Goal: Task Accomplishment & Management: Manage account settings

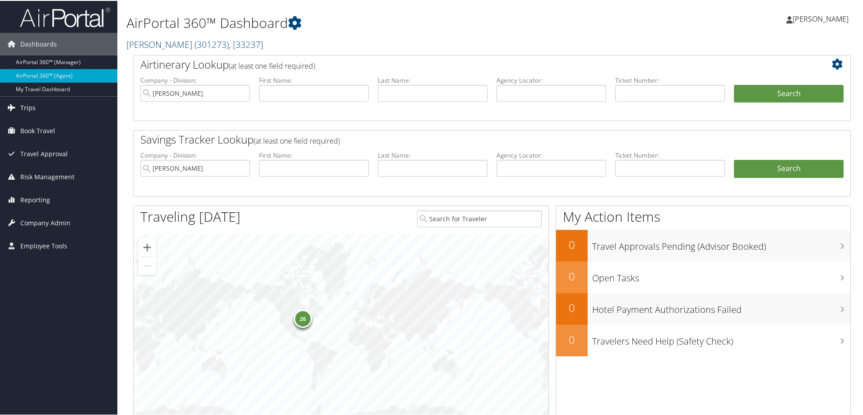
click at [39, 110] on link "Trips" at bounding box center [58, 107] width 117 height 23
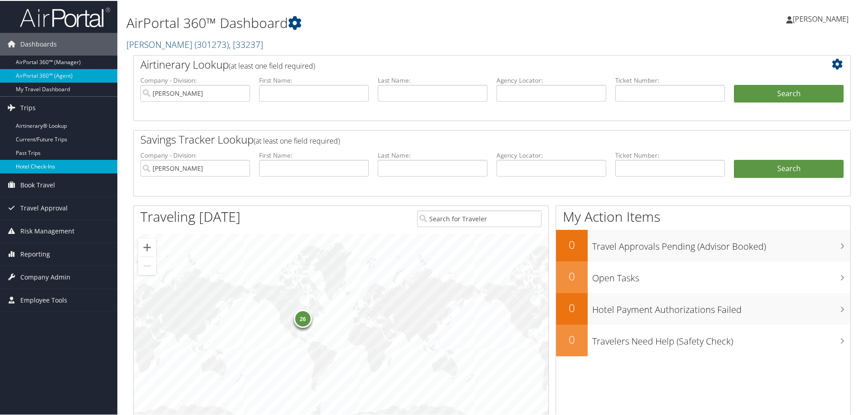
click at [52, 167] on link "Hotel Check-ins" at bounding box center [58, 166] width 117 height 14
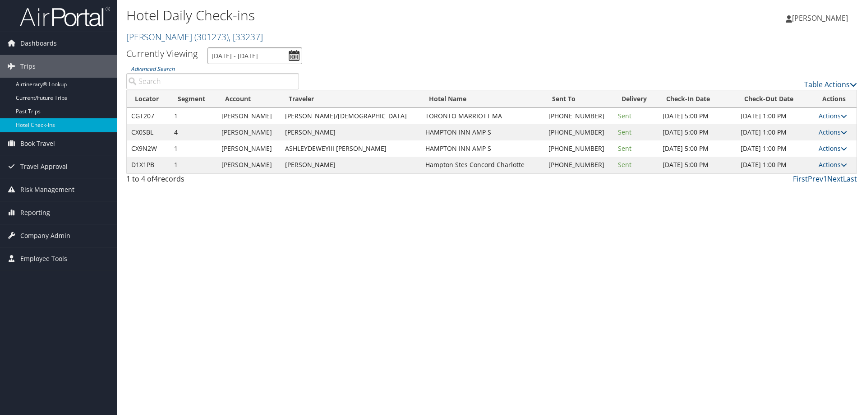
click at [252, 55] on input "[DATE] - [DATE]" at bounding box center [255, 55] width 95 height 17
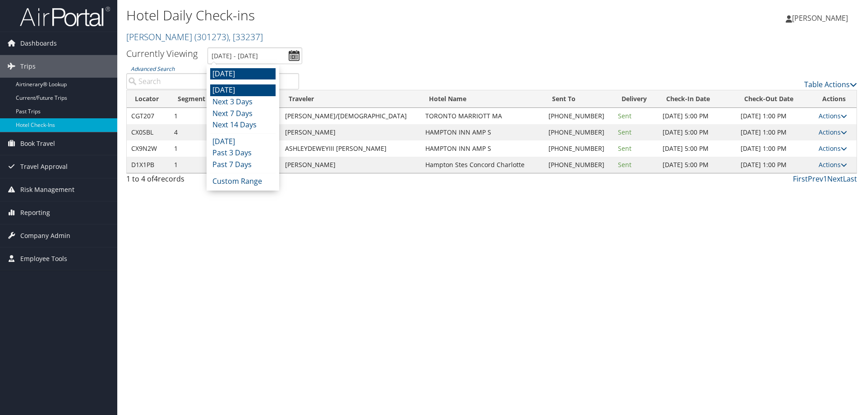
click at [248, 86] on li "[DATE]" at bounding box center [242, 90] width 65 height 12
type input "[DATE] - [DATE]"
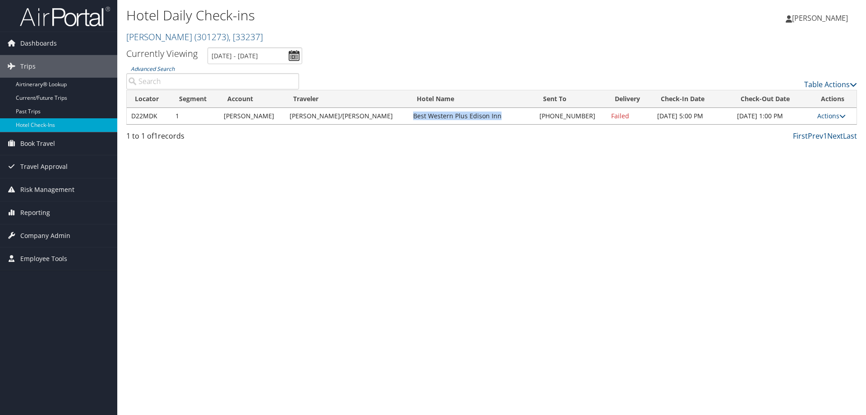
drag, startPoint x: 377, startPoint y: 114, endPoint x: 462, endPoint y: 120, distance: 85.5
click at [462, 120] on td "Best Western Plus Edison Inn" at bounding box center [472, 116] width 126 height 16
copy td "Best Western Plus Edison Inn"
click at [835, 118] on link "Actions" at bounding box center [831, 115] width 28 height 9
click at [823, 134] on link "Resend" at bounding box center [801, 128] width 77 height 15
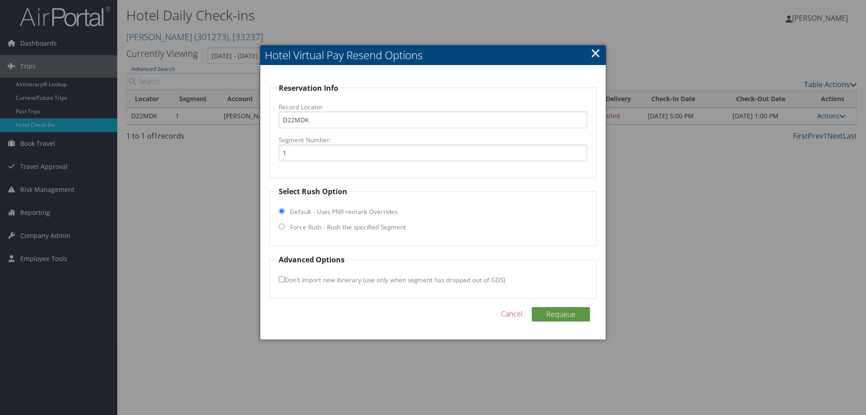
click at [342, 229] on label "Force Rush - Rush the specified Segment" at bounding box center [348, 226] width 116 height 9
click at [285, 229] on input "Force Rush - Rush the specified Segment" at bounding box center [282, 226] width 6 height 6
radio input "true"
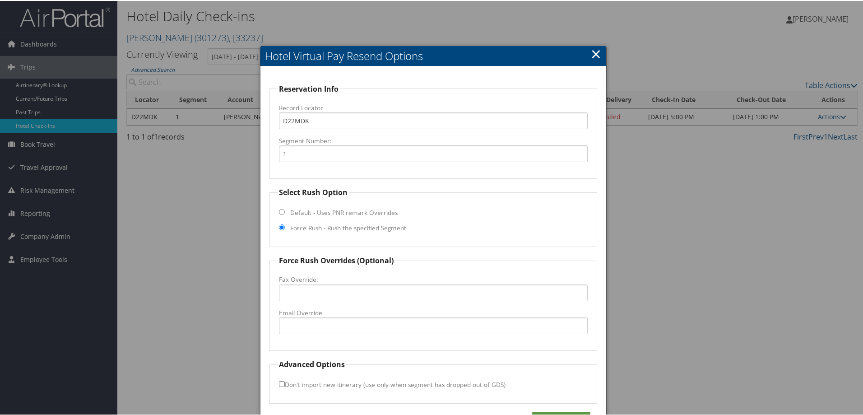
click at [306, 336] on fieldset "Force Rush Overrides (Optional) Fax Override: Email Override" at bounding box center [433, 302] width 328 height 96
paste input "[EMAIL_ADDRESS][DOMAIN_NAME]"
type input "[EMAIL_ADDRESS][DOMAIN_NAME]"
click at [553, 411] on button "Requeue" at bounding box center [561, 418] width 58 height 14
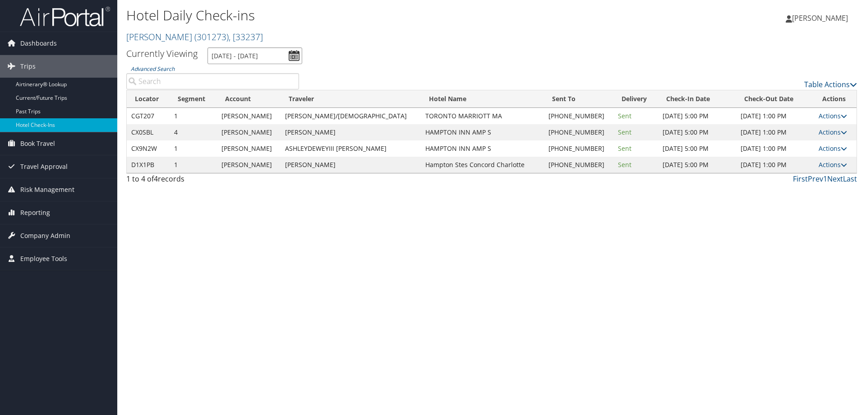
click at [248, 58] on input "8/12/2025 - 8/12/2025" at bounding box center [255, 55] width 95 height 17
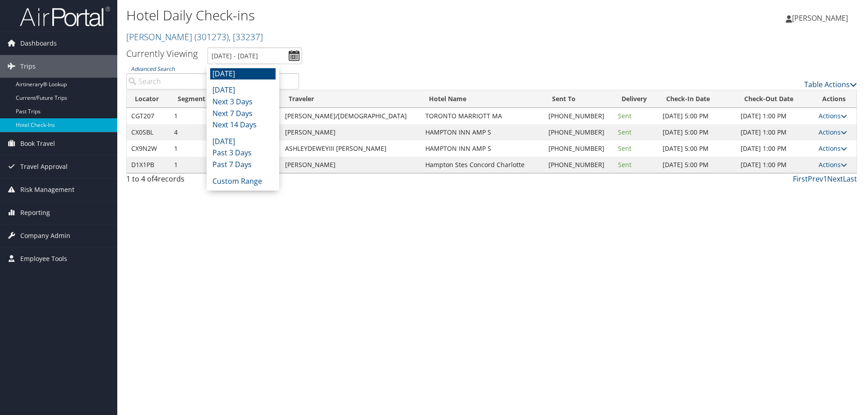
click at [231, 84] on ul "Tomorrow Today Next 3 Days Next 7 Days Next 14 Days Yesterday Past 3 Days Past …" at bounding box center [242, 127] width 65 height 119
click at [233, 97] on li "Next 3 Days" at bounding box center [242, 102] width 65 height 12
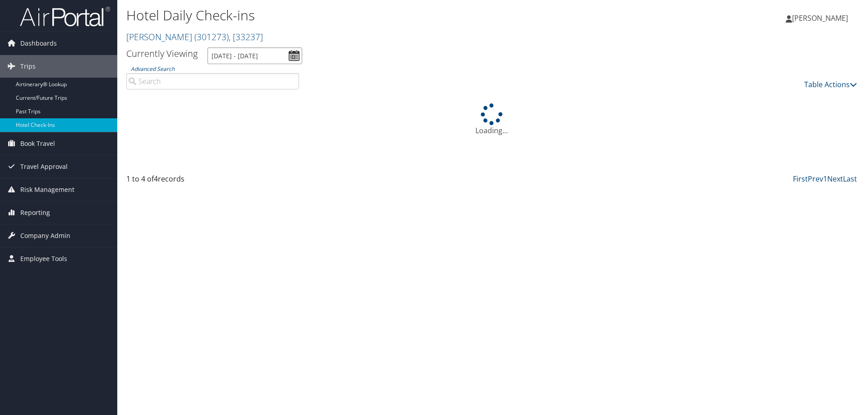
click at [257, 56] on input "8/11/2025 - 8/14/2025" at bounding box center [255, 55] width 95 height 17
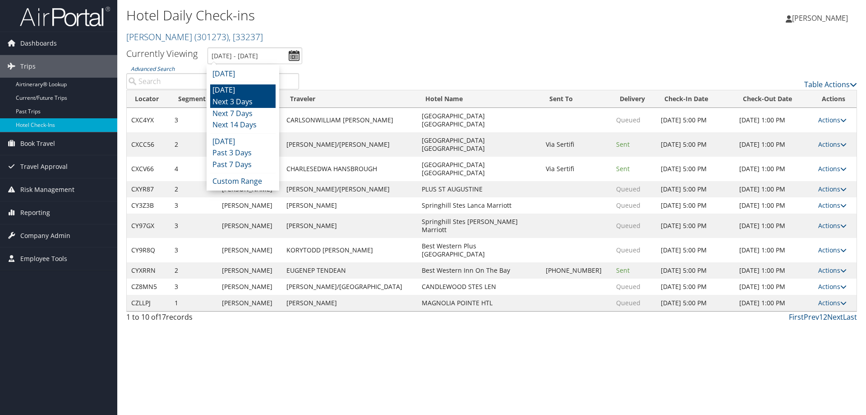
click at [241, 87] on li "[DATE]" at bounding box center [242, 90] width 65 height 12
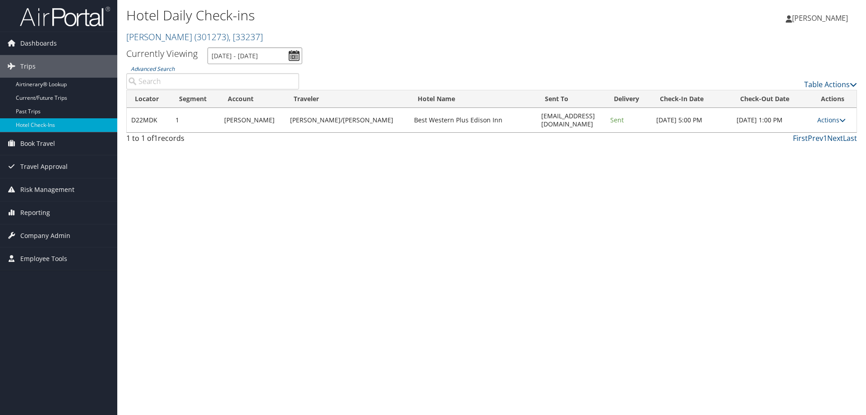
click at [245, 56] on input "8/11/2025 - 8/11/2025" at bounding box center [255, 55] width 95 height 17
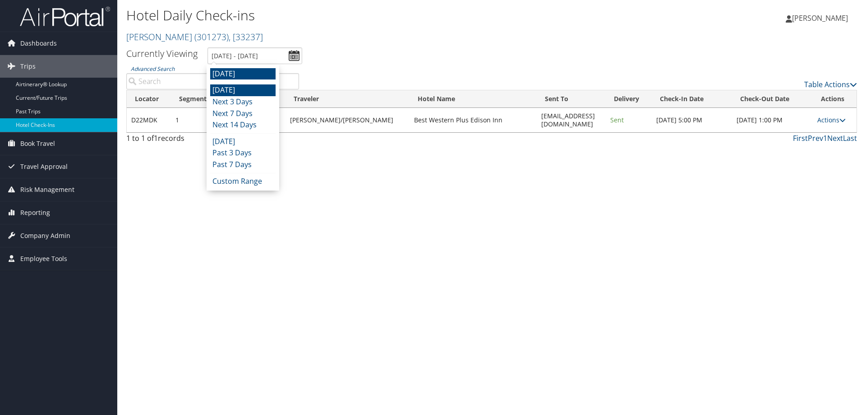
click at [245, 72] on li "[DATE]" at bounding box center [242, 74] width 65 height 12
type input "[DATE] - [DATE]"
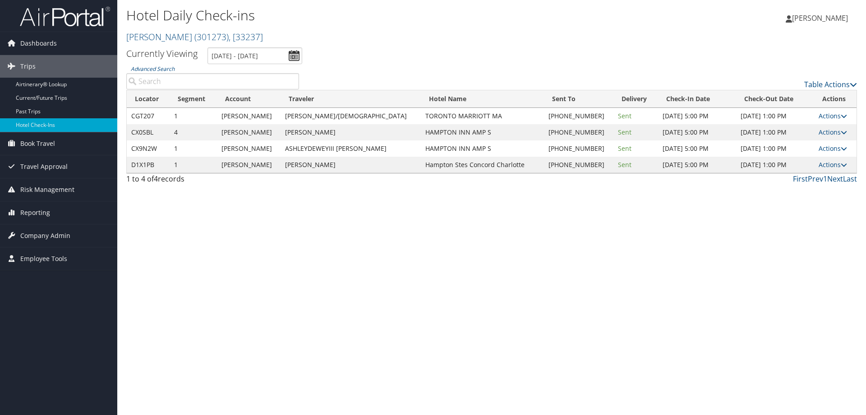
click at [411, 208] on div "Hotel Daily Check-ins Traeger ( 301273 ) , [ 33237 ] Traeger Traeger , [33237] …" at bounding box center [491, 207] width 749 height 415
click at [825, 114] on link "Actions" at bounding box center [833, 115] width 28 height 9
click at [780, 172] on link "View Itinerary" at bounding box center [801, 174] width 77 height 15
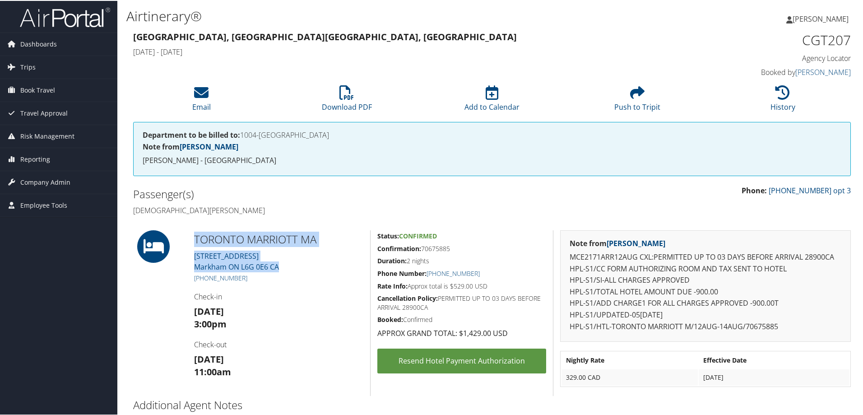
drag, startPoint x: 289, startPoint y: 266, endPoint x: 196, endPoint y: 239, distance: 97.2
click at [196, 239] on div "TORONTO MARRIOTT MA 170 ENTERPRISE BLVD Markham ON L6G 0E6 CA +1 (905) 489-1400…" at bounding box center [278, 312] width 183 height 166
